Goal: Transaction & Acquisition: Purchase product/service

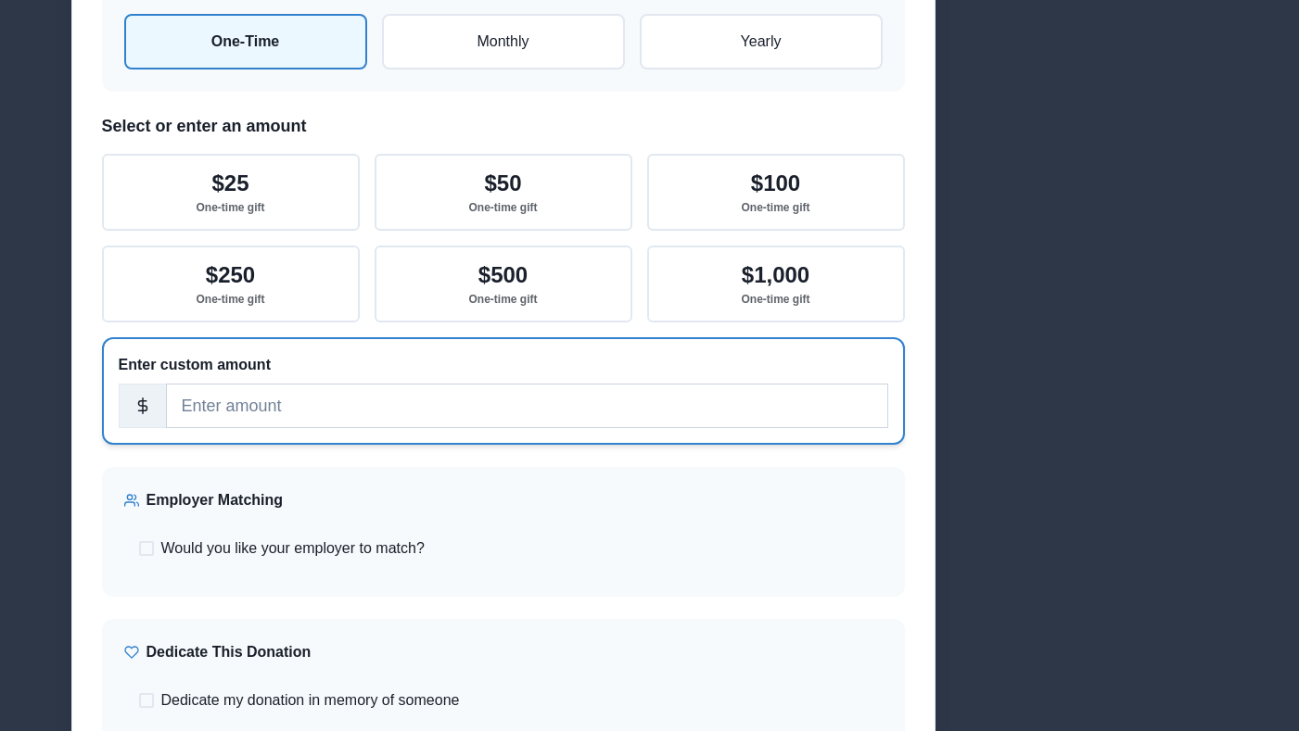
scroll to position [435, 0]
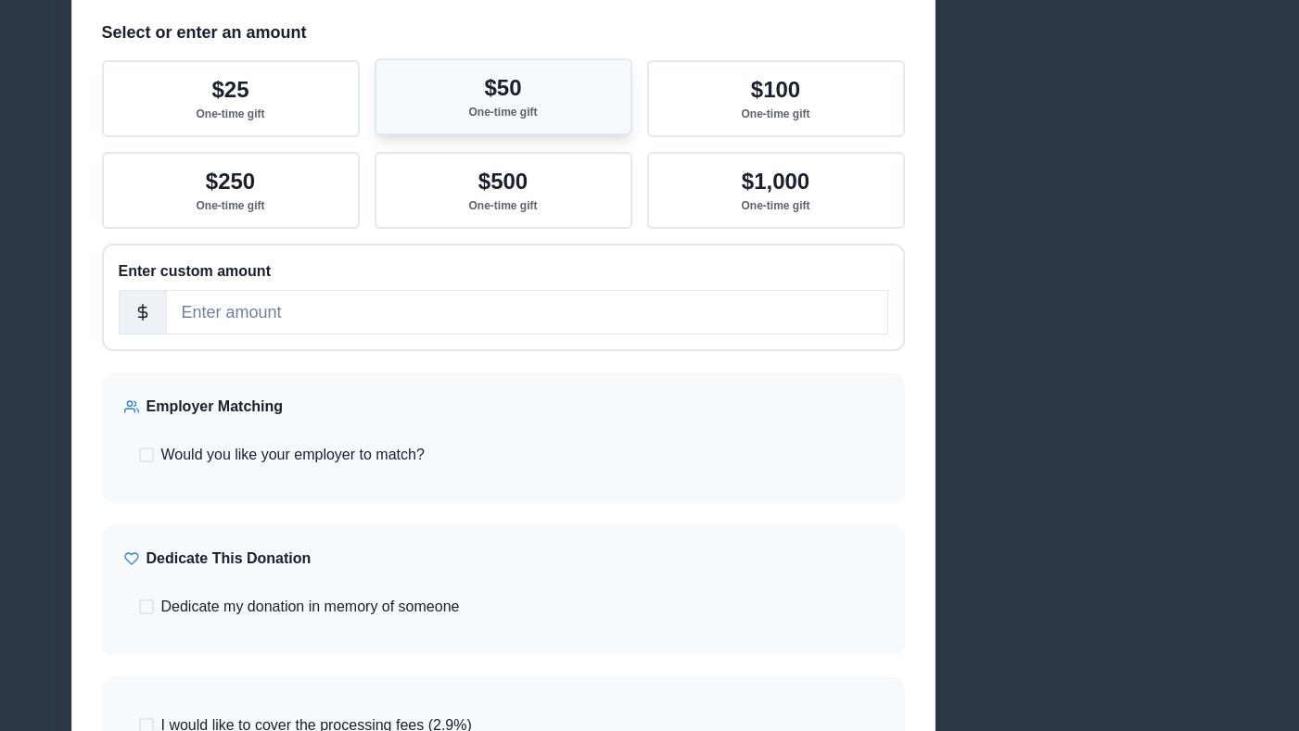
click at [492, 100] on p "$50" at bounding box center [502, 88] width 37 height 27
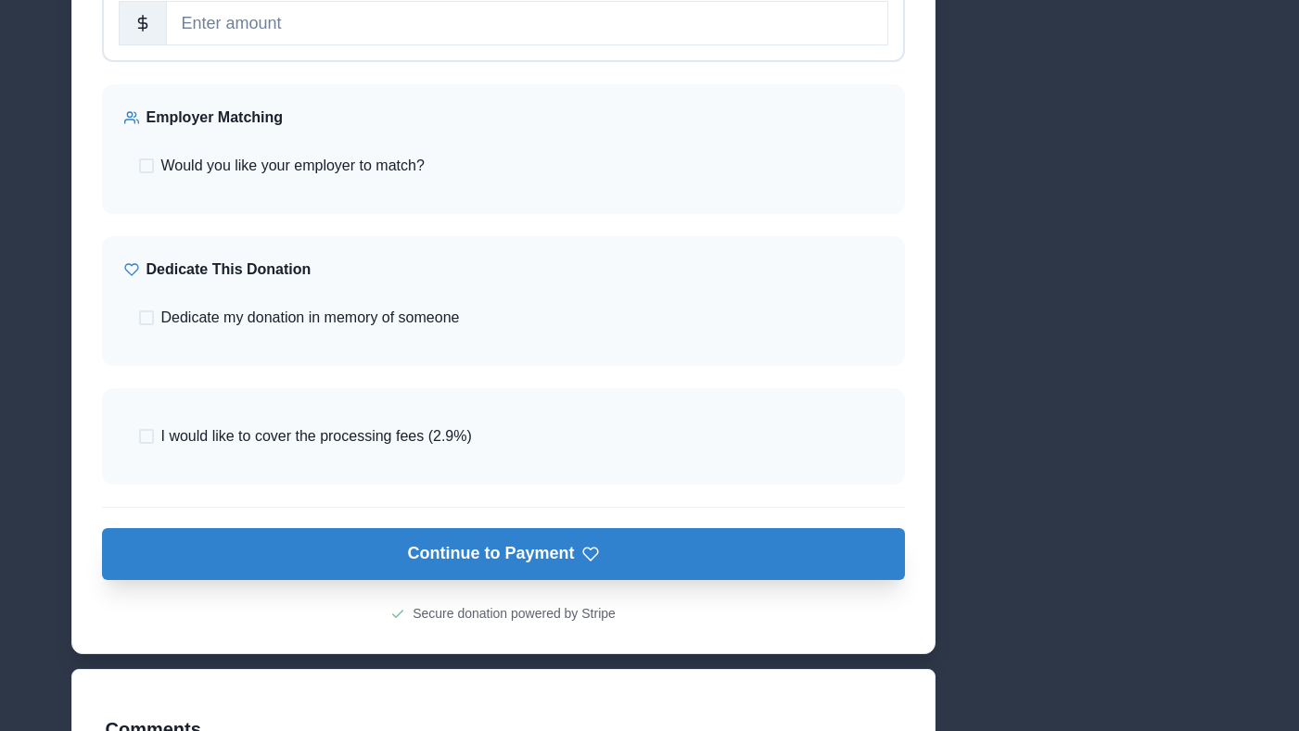
click at [555, 567] on button "Continue to Payment" at bounding box center [503, 554] width 803 height 52
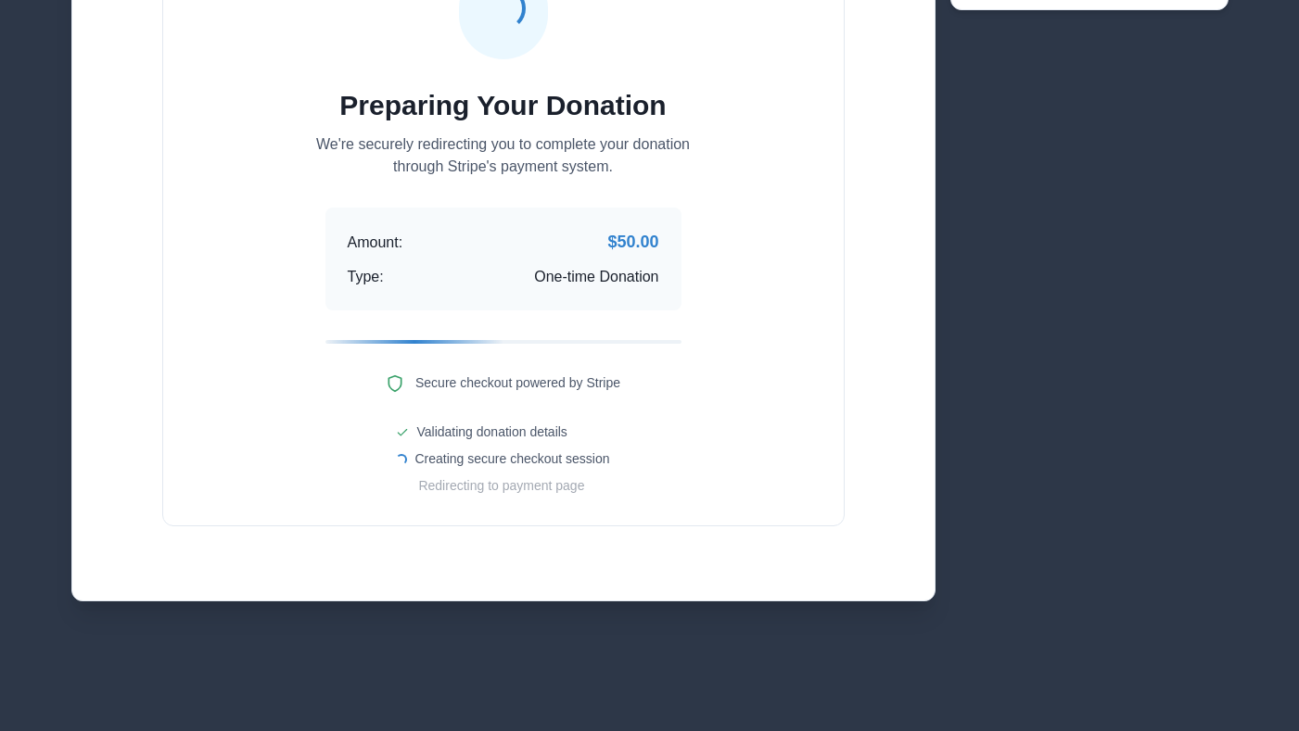
scroll to position [271, 0]
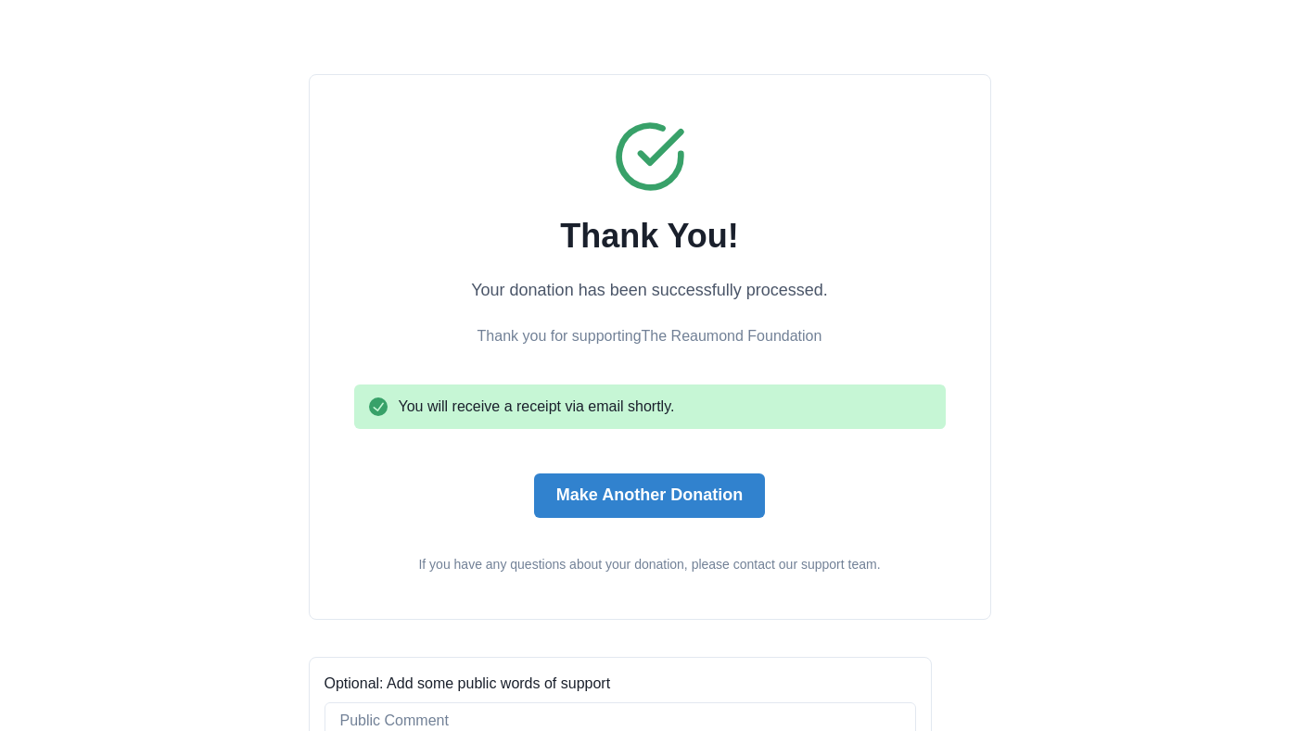
scroll to position [247, 0]
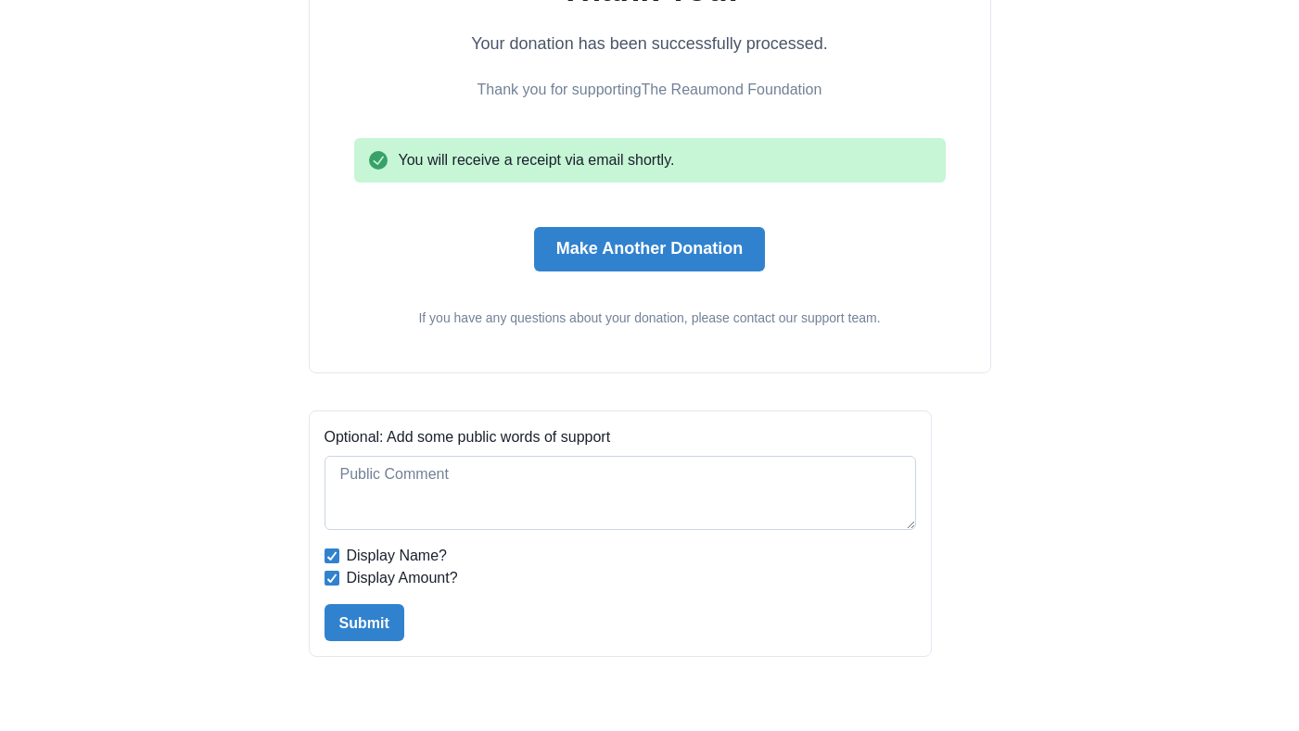
click at [655, 483] on textarea at bounding box center [619, 493] width 591 height 74
type textarea "123"
click at [353, 615] on button "Submit" at bounding box center [364, 622] width 80 height 37
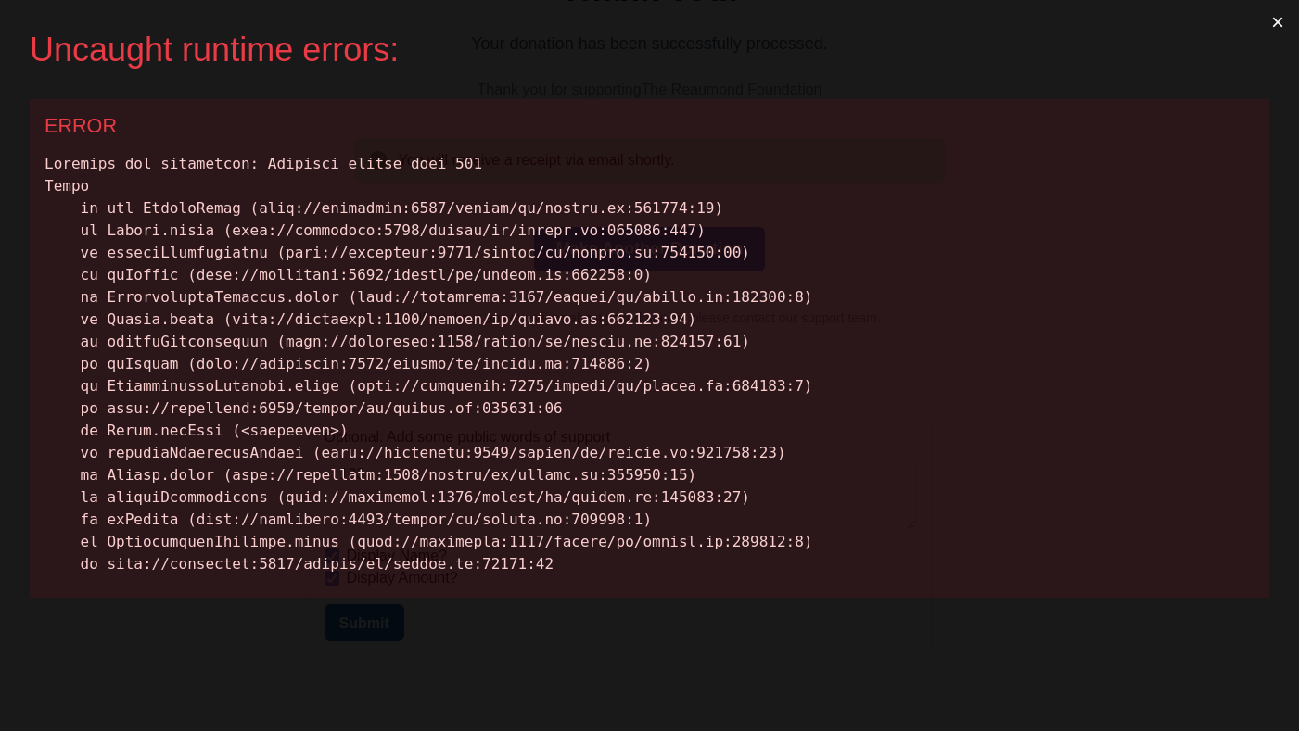
scroll to position [0, 0]
click at [1283, 27] on button "×" at bounding box center [1277, 22] width 43 height 44
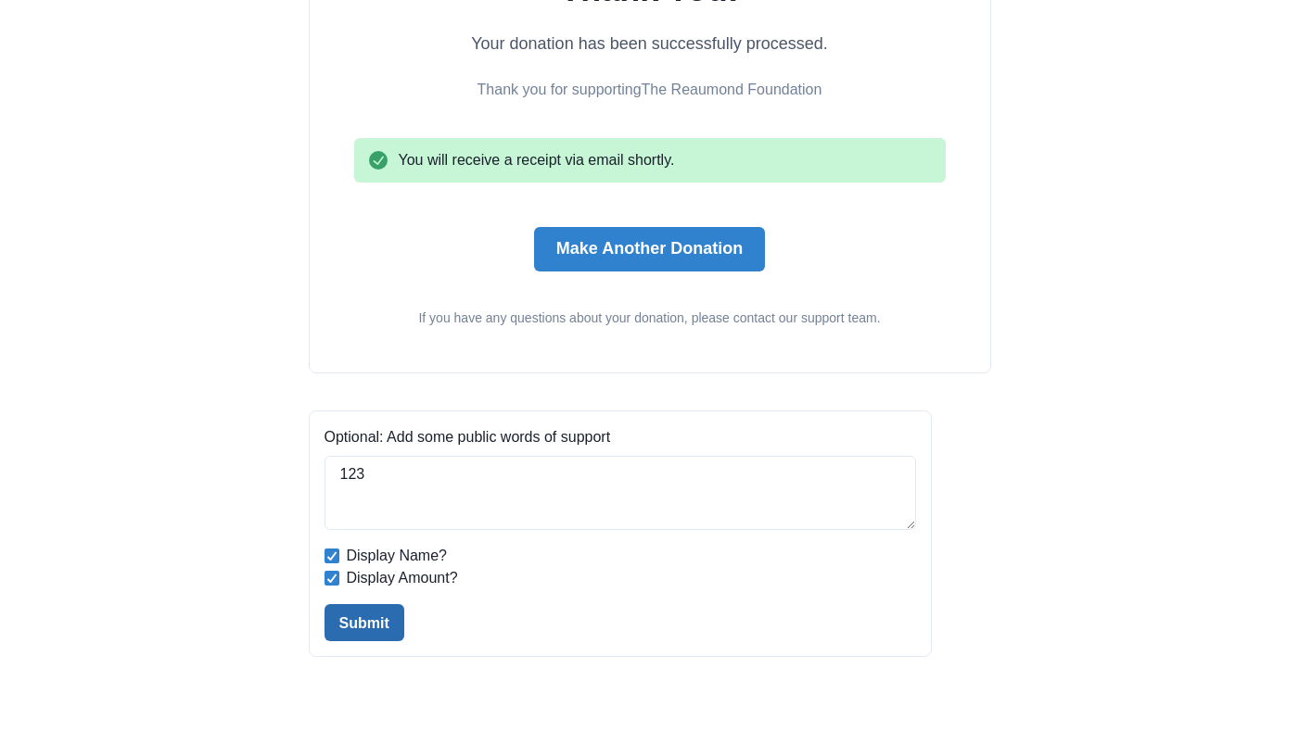
click at [351, 619] on button "Submit" at bounding box center [364, 622] width 80 height 37
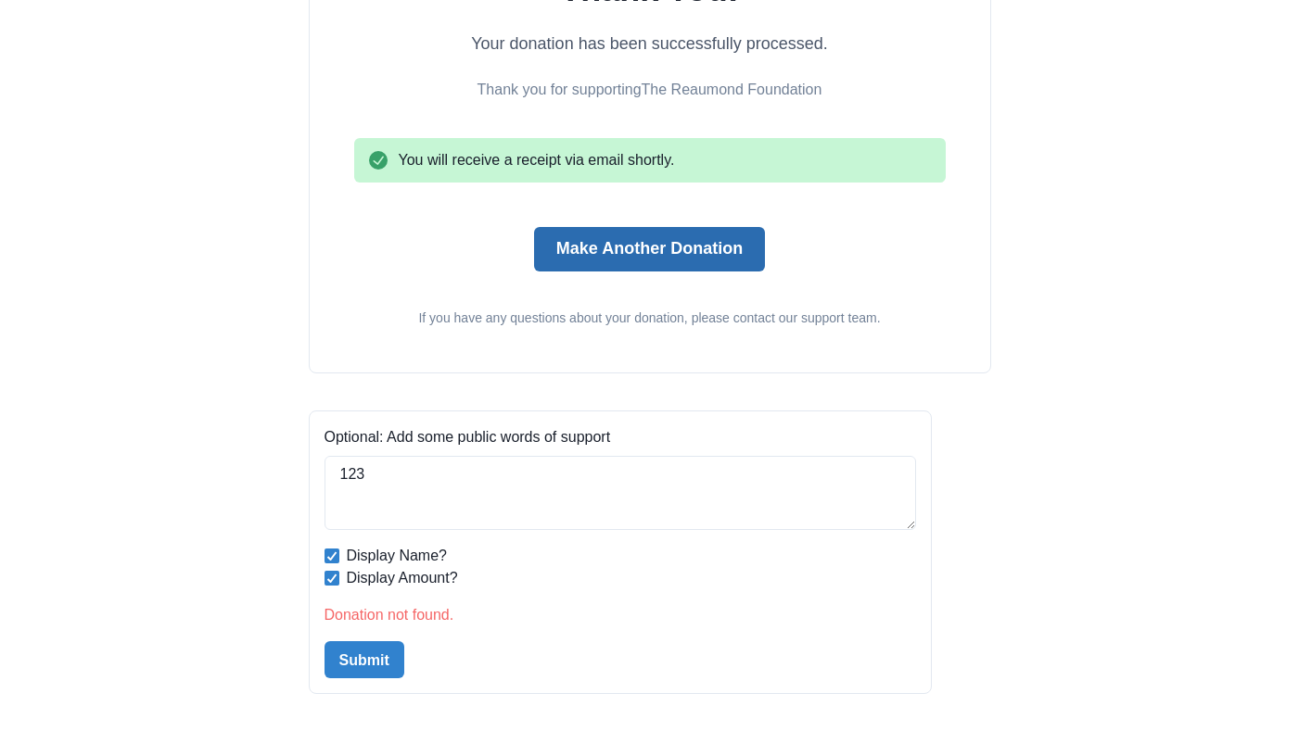
click at [620, 258] on button "Make Another Donation" at bounding box center [649, 249] width 231 height 44
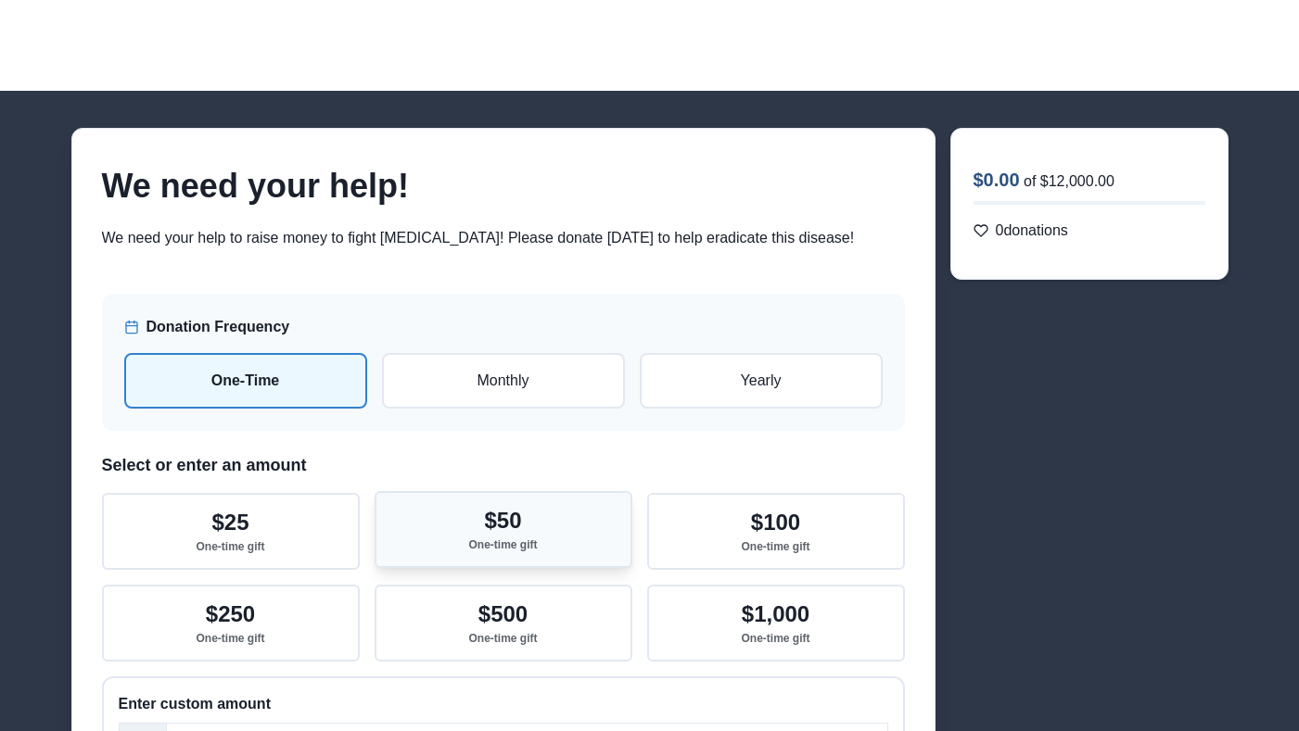
click at [528, 513] on div "$50 One-time gift" at bounding box center [503, 530] width 69 height 44
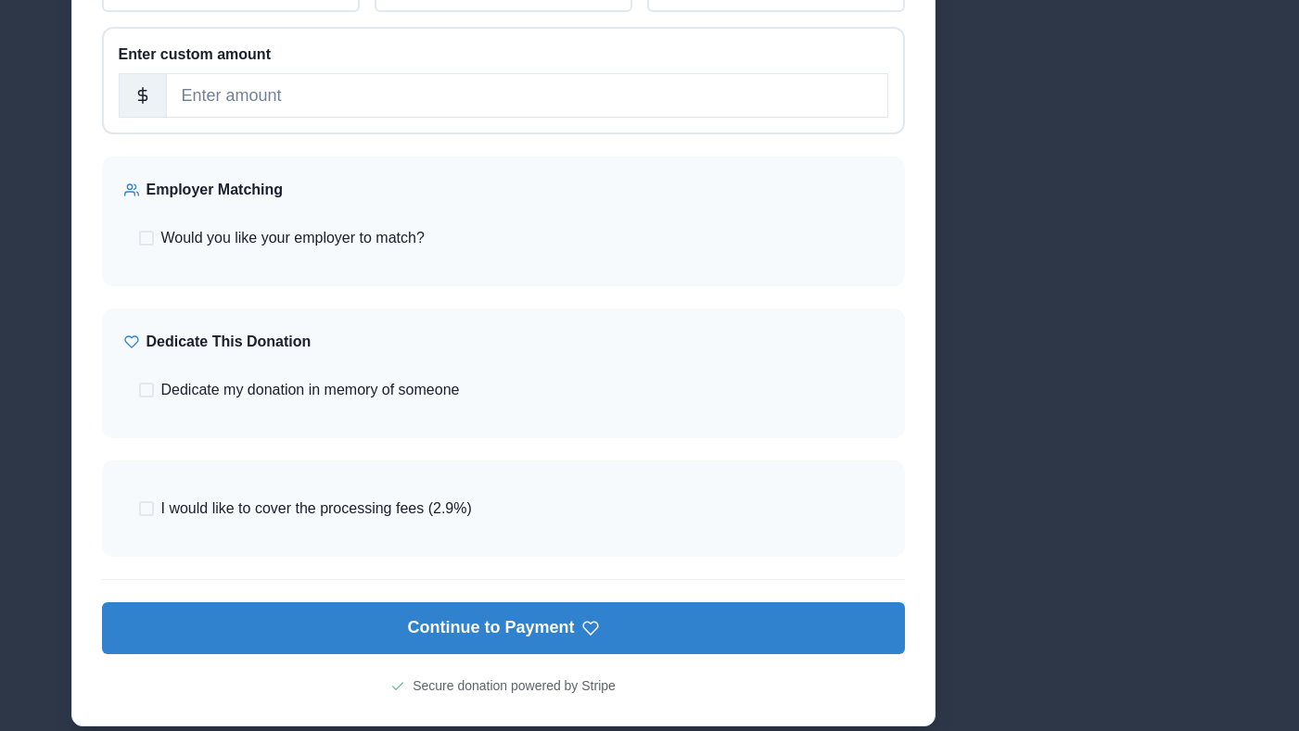
scroll to position [666, 0]
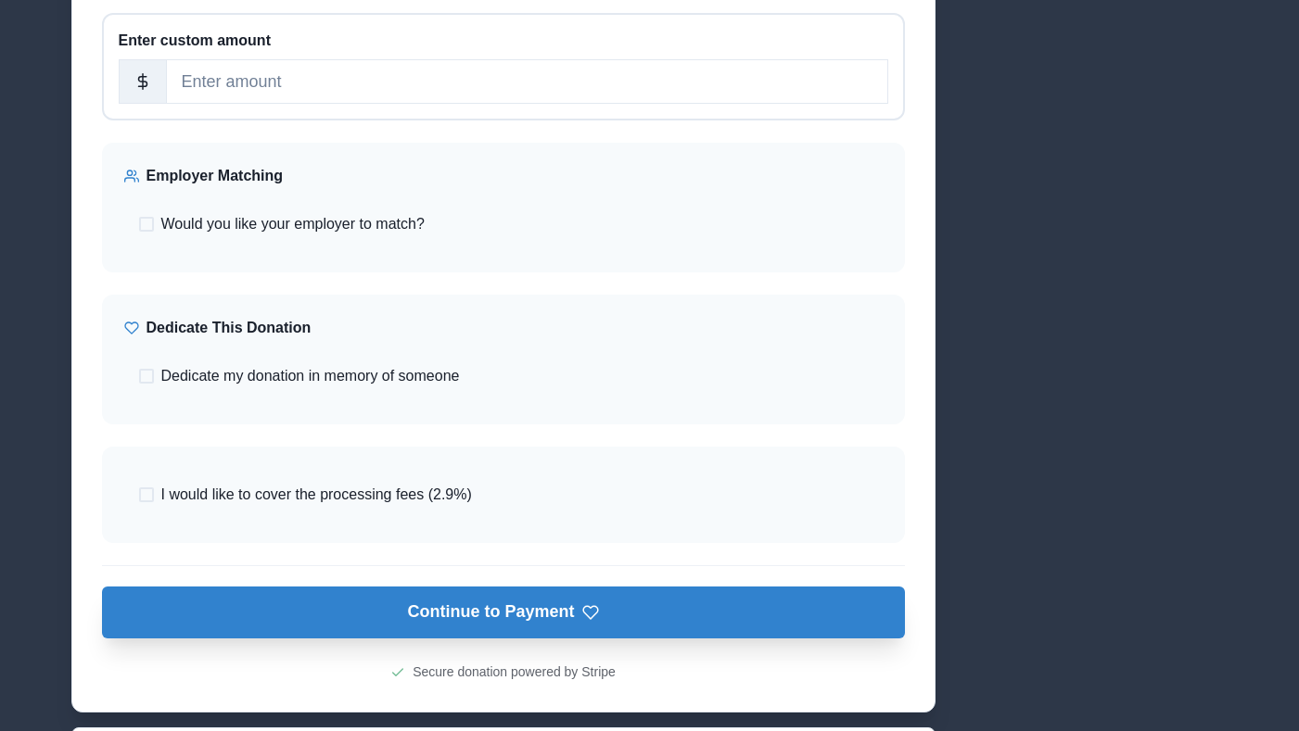
click at [513, 600] on button "Continue to Payment" at bounding box center [503, 613] width 803 height 52
